Goal: Information Seeking & Learning: Learn about a topic

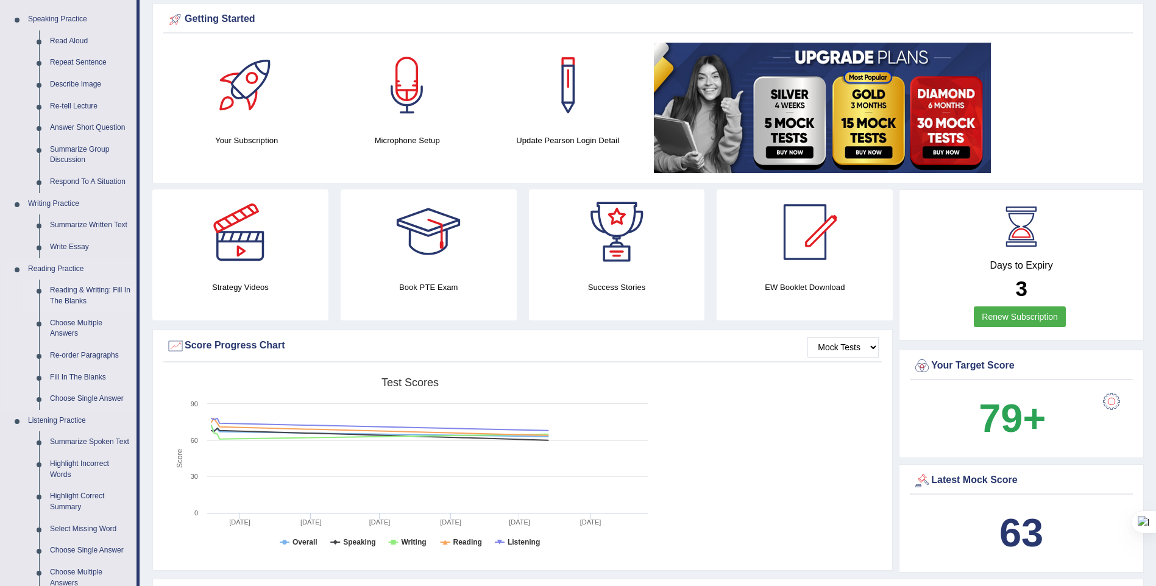
scroll to position [122, 0]
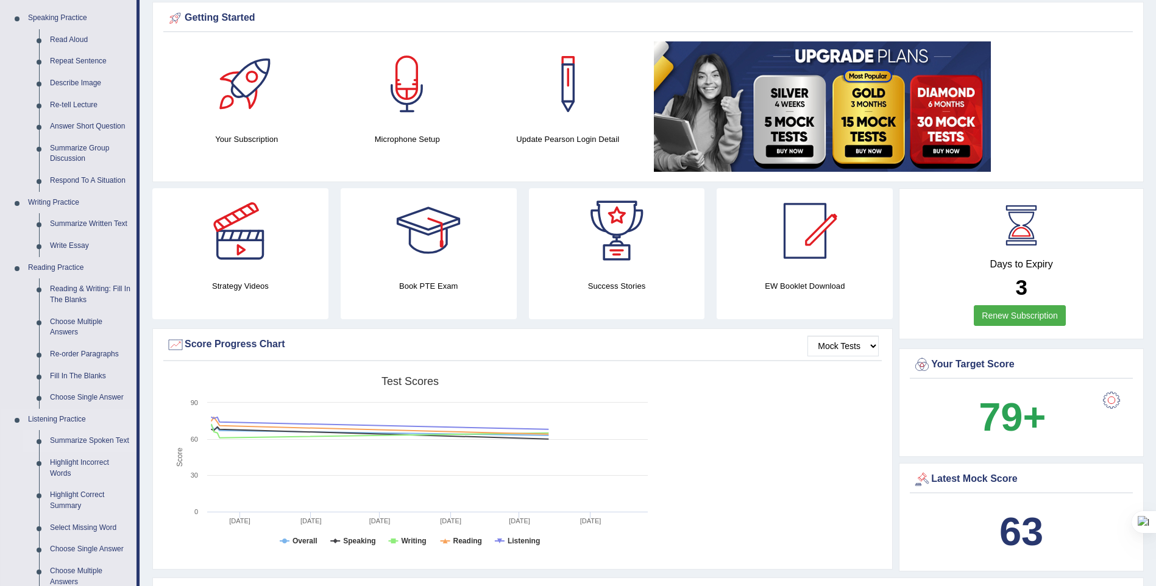
click at [91, 440] on link "Summarize Spoken Text" at bounding box center [90, 441] width 92 height 22
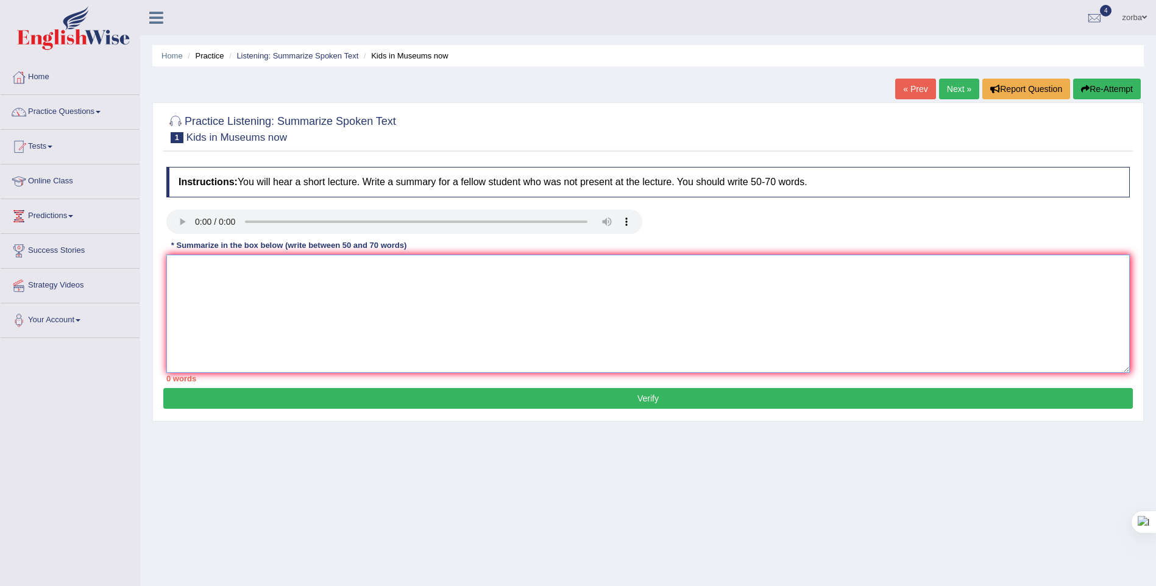
click at [445, 311] on textarea at bounding box center [648, 314] width 964 height 118
click at [438, 344] on textarea at bounding box center [648, 314] width 964 height 118
paste textarea "A noteworthy point revealed in the lecture was about [GEOGRAPHIC_DATA], Aztec e…"
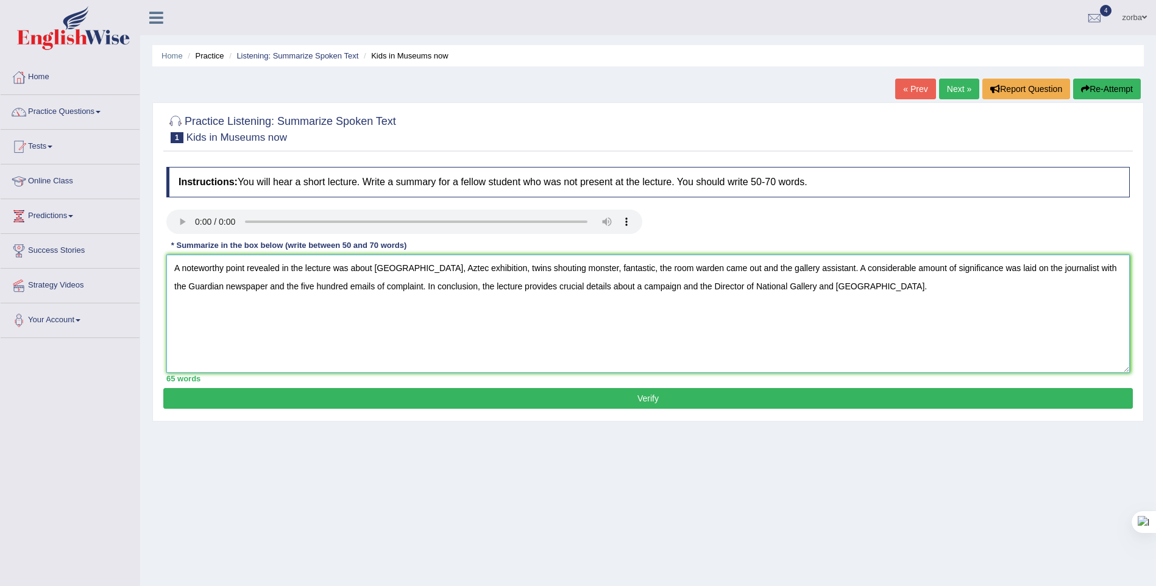
type textarea "A noteworthy point revealed in the lecture was about [GEOGRAPHIC_DATA], Aztec e…"
click at [609, 396] on button "Verify" at bounding box center [648, 398] width 970 height 21
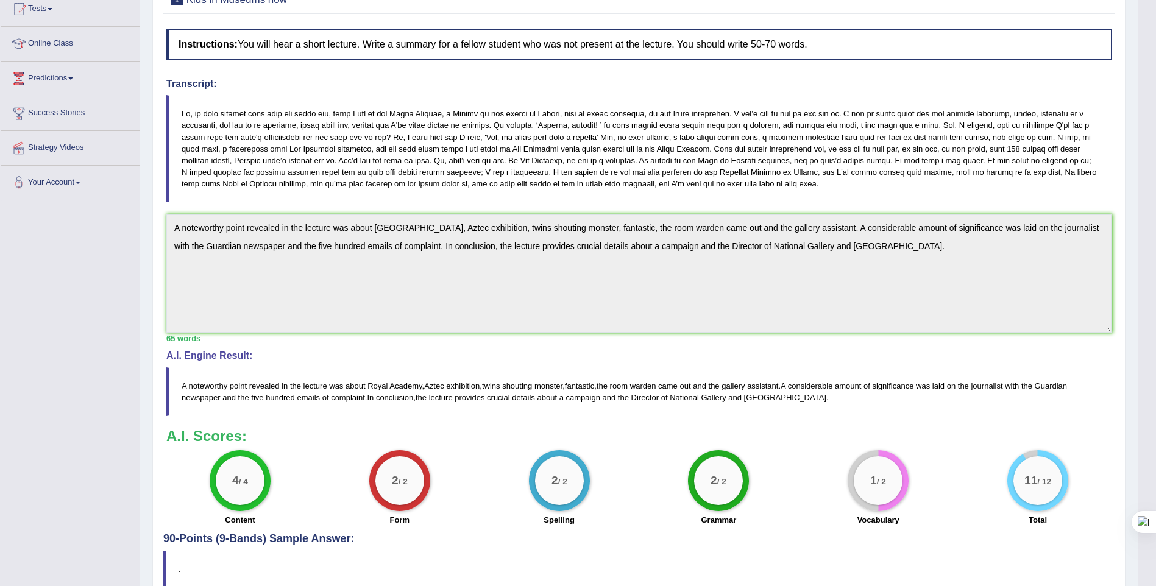
scroll to position [199, 0]
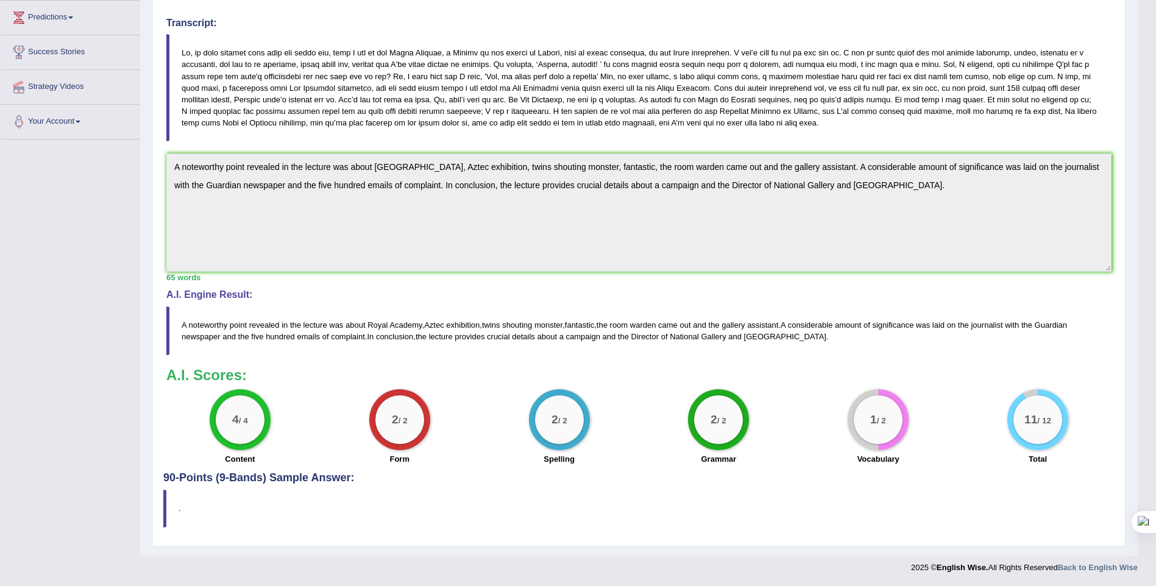
drag, startPoint x: 994, startPoint y: 482, endPoint x: 1037, endPoint y: 420, distance: 74.9
click at [994, 482] on h4 "90-Points (9-Bands) Sample Answer:" at bounding box center [638, 221] width 951 height 525
click at [722, 507] on blockquote "." at bounding box center [638, 508] width 951 height 37
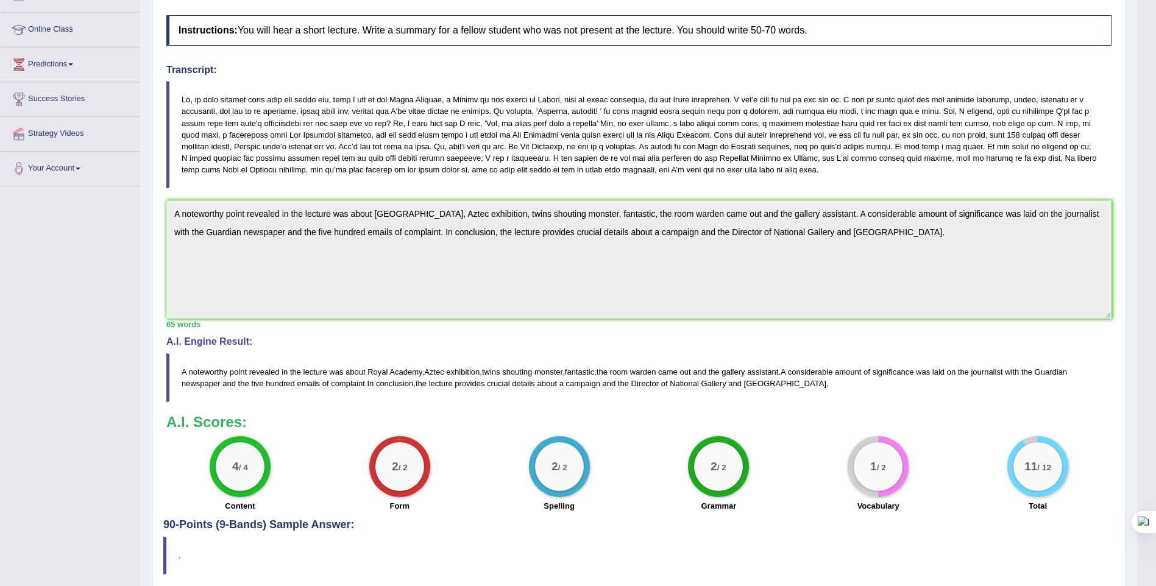
scroll to position [77, 0]
